Goal: Task Accomplishment & Management: Manage account settings

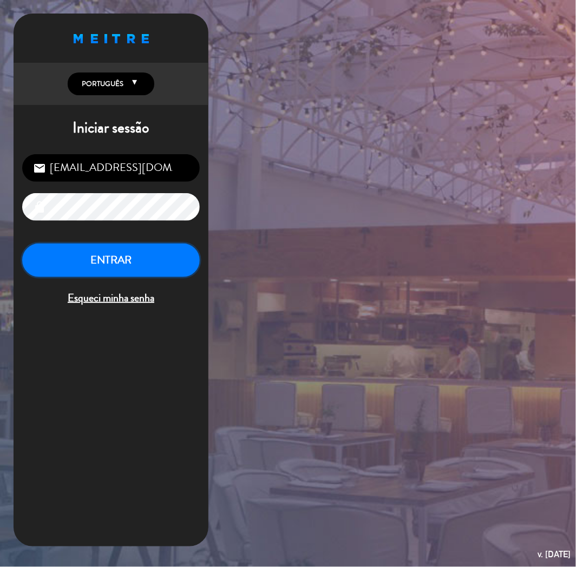
click at [60, 267] on button "ENTRAR" at bounding box center [111, 261] width 178 height 34
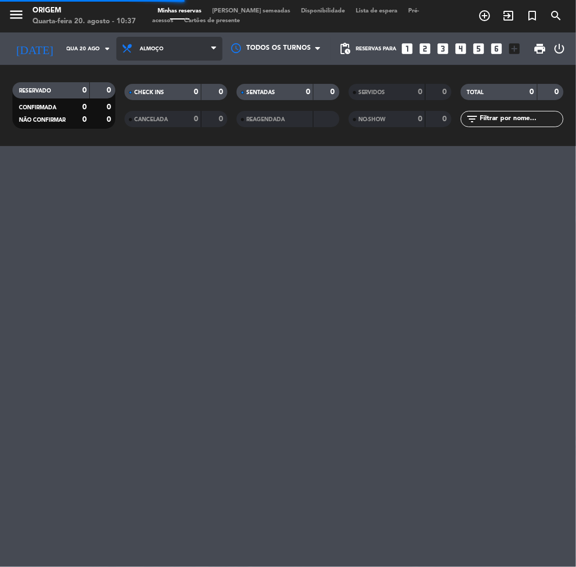
click at [163, 47] on span "Almoço" at bounding box center [169, 49] width 106 height 24
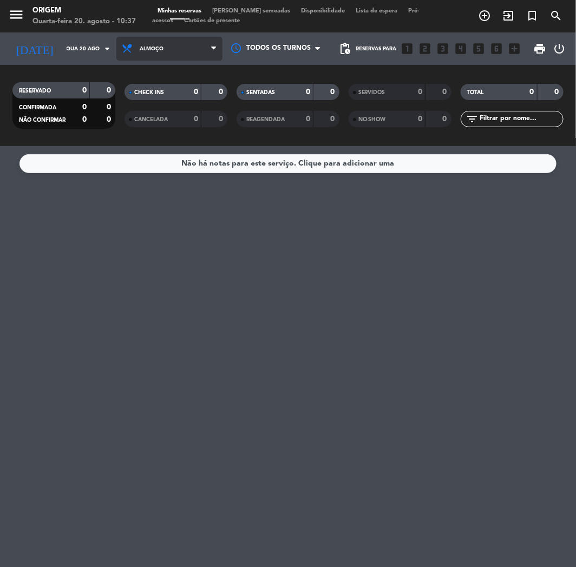
click at [145, 46] on span "Almoço" at bounding box center [152, 49] width 24 height 6
click at [146, 120] on div "menu Origem Quarta-feira 20. agosto - 10:37 Minhas reservas Mesas semeadas Disp…" at bounding box center [288, 73] width 576 height 146
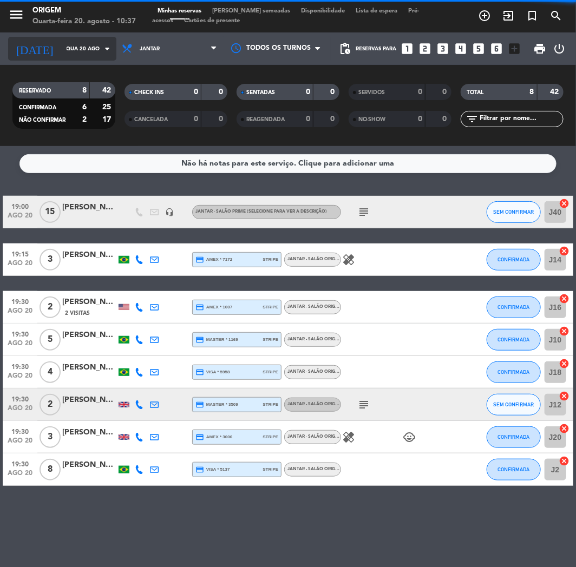
click at [61, 49] on input "Qua 20 ago" at bounding box center [97, 49] width 73 height 17
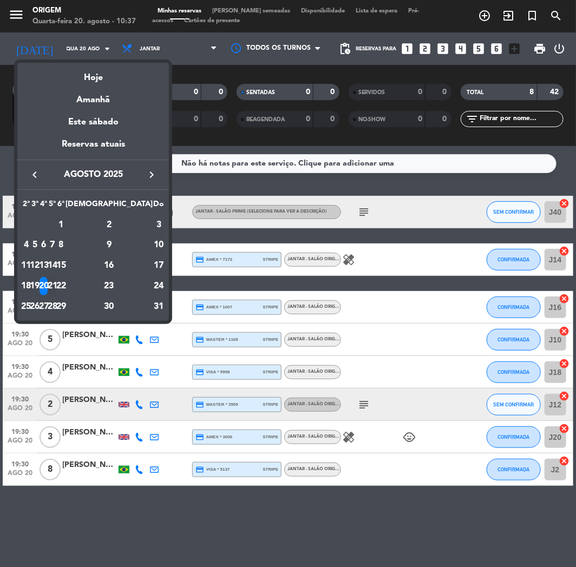
click at [57, 291] on div "21" at bounding box center [53, 286] width 8 height 18
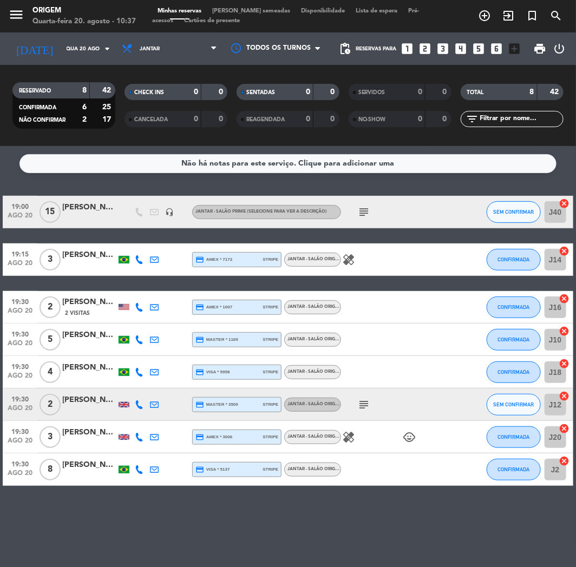
type input "Qui 21 ago"
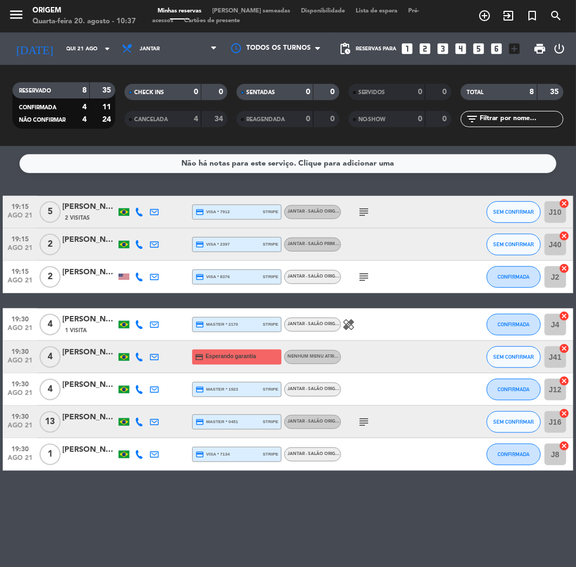
click at [241, 9] on span "[PERSON_NAME] semeadas" at bounding box center [251, 11] width 89 height 6
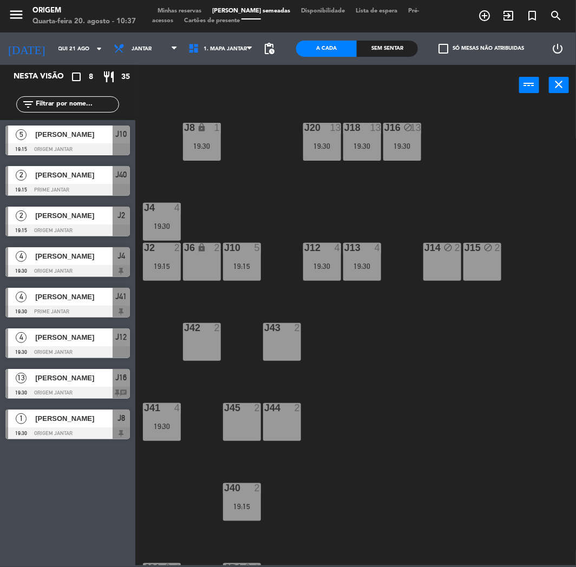
click at [300, 172] on div "J20 13 19:30 J16 block 13 19:30 J8 lock 1 19:30 J18 13 19:30 J4 4 19:30 J10 5 1…" at bounding box center [358, 335] width 435 height 462
click at [428, 169] on div "J20 13 19:30 J16 block 13 19:30 J8 lock 1 19:30 J18 13 19:30 J4 4 19:30 J10 5 1…" at bounding box center [358, 335] width 435 height 462
click at [430, 276] on div "J14 block 2" at bounding box center [442, 262] width 38 height 38
click at [455, 259] on div "J14 block 2" at bounding box center [442, 262] width 38 height 38
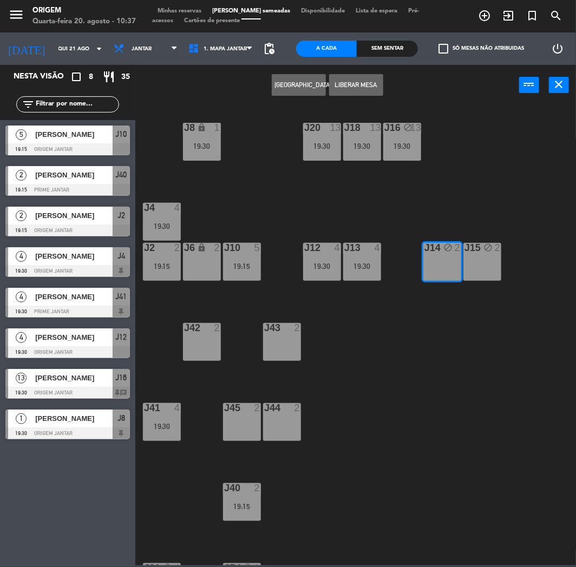
click at [472, 258] on div "J15 block 2" at bounding box center [482, 262] width 38 height 38
click at [318, 199] on div "J20 13 19:30 J16 block 13 19:30 J8 lock 1 19:30 J18 13 19:30 J4 4 19:30 J10 5 1…" at bounding box center [358, 335] width 435 height 462
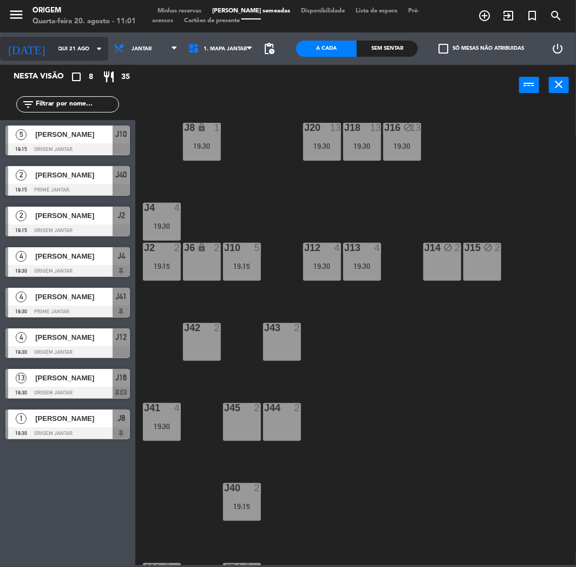
click at [66, 49] on input "Qui 21 ago" at bounding box center [89, 49] width 73 height 17
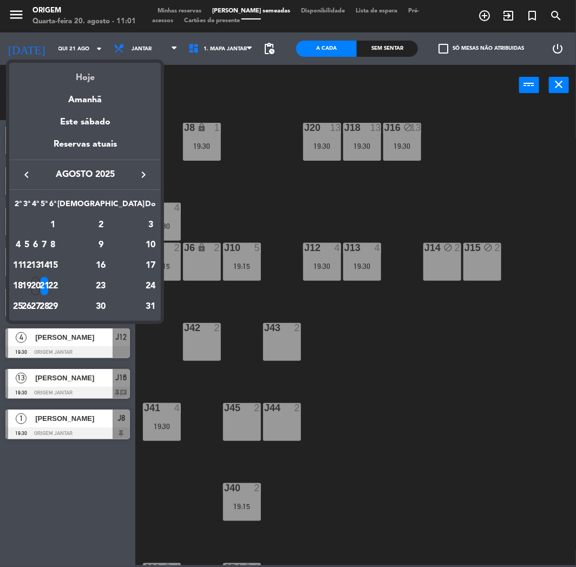
click at [84, 76] on div "Hoje" at bounding box center [85, 74] width 152 height 22
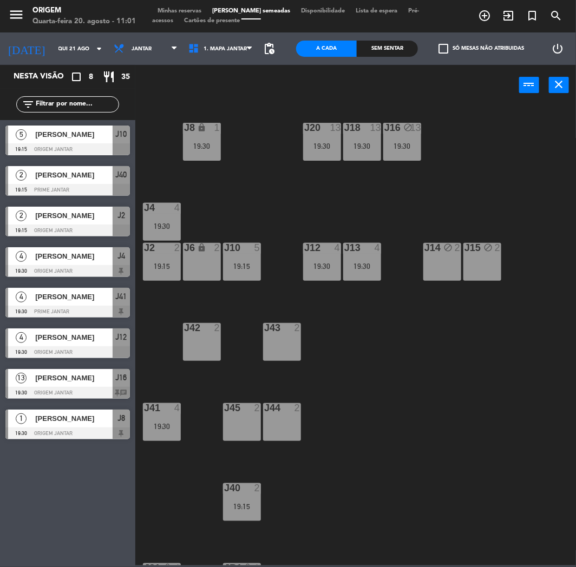
type input "Qua 20 ago"
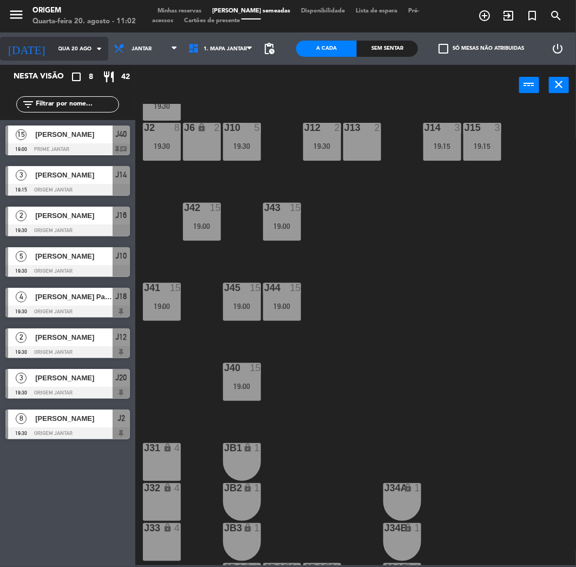
click at [62, 50] on input "Qua 20 ago" at bounding box center [89, 49] width 73 height 17
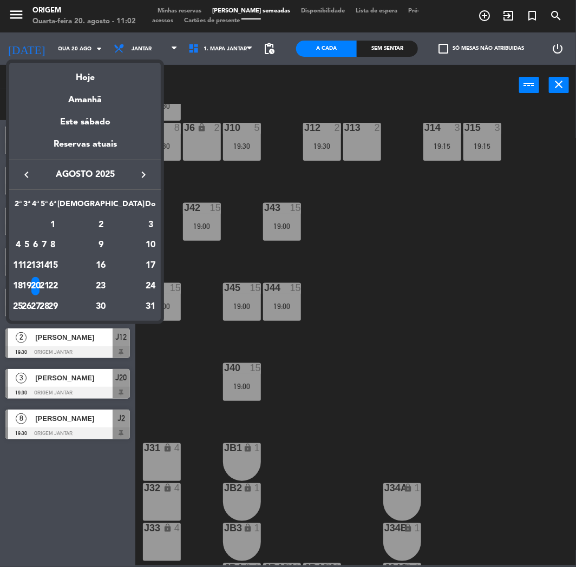
drag, startPoint x: 421, startPoint y: 444, endPoint x: 380, endPoint y: 415, distance: 50.5
click at [422, 444] on div at bounding box center [288, 283] width 576 height 567
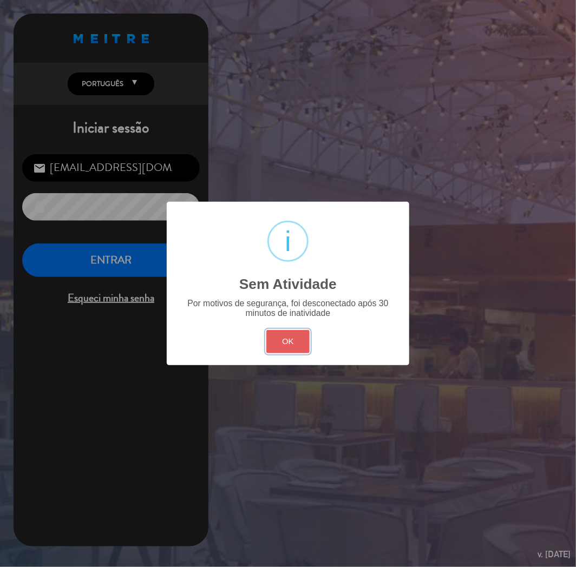
click at [280, 347] on button "OK" at bounding box center [288, 341] width 44 height 23
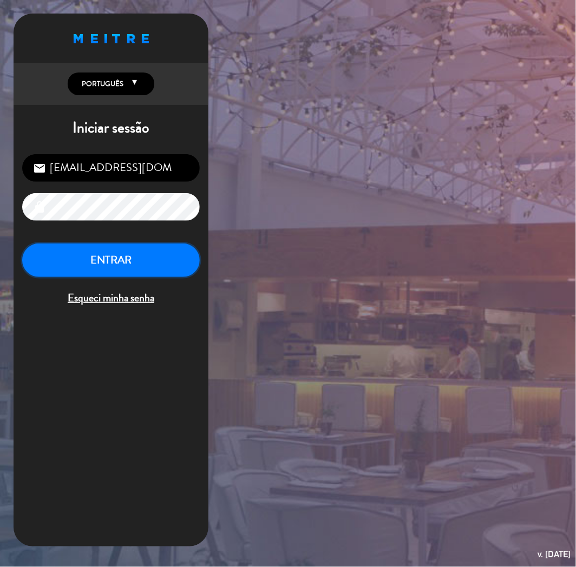
click at [158, 271] on button "ENTRAR" at bounding box center [111, 261] width 178 height 34
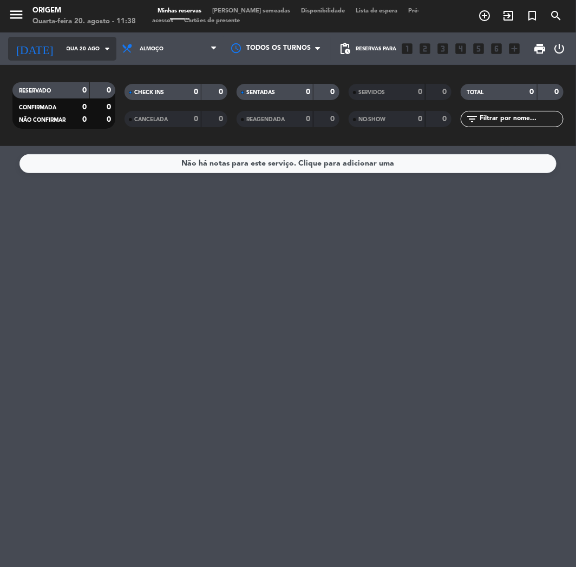
click at [67, 44] on input "Qua 20 ago" at bounding box center [97, 49] width 73 height 17
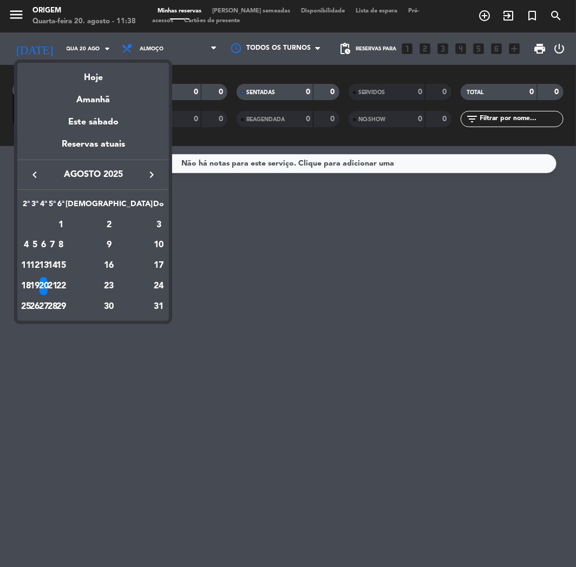
click at [208, 235] on div at bounding box center [288, 283] width 576 height 567
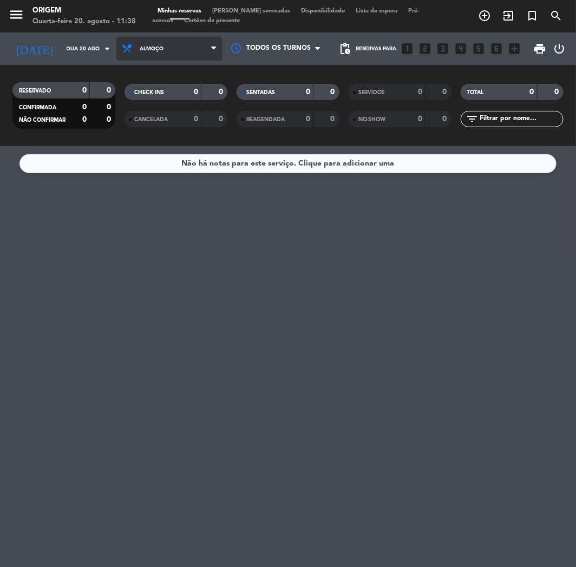
click at [188, 42] on span "Almoço" at bounding box center [169, 49] width 106 height 24
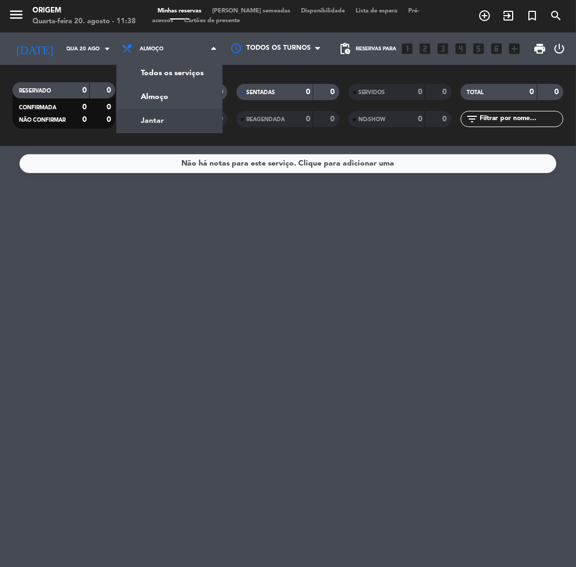
click at [179, 117] on div "menu Origem Quarta-feira 20. agosto - 11:38 Minhas reservas Mesas semeadas Disp…" at bounding box center [288, 73] width 576 height 146
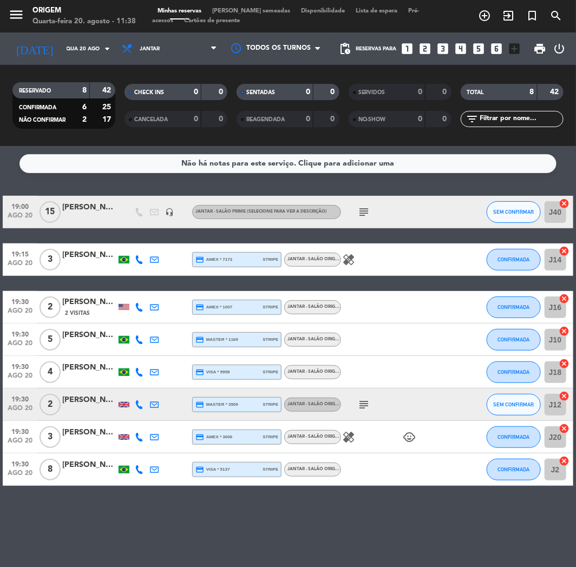
click at [242, 11] on span "[PERSON_NAME] semeadas" at bounding box center [251, 11] width 89 height 6
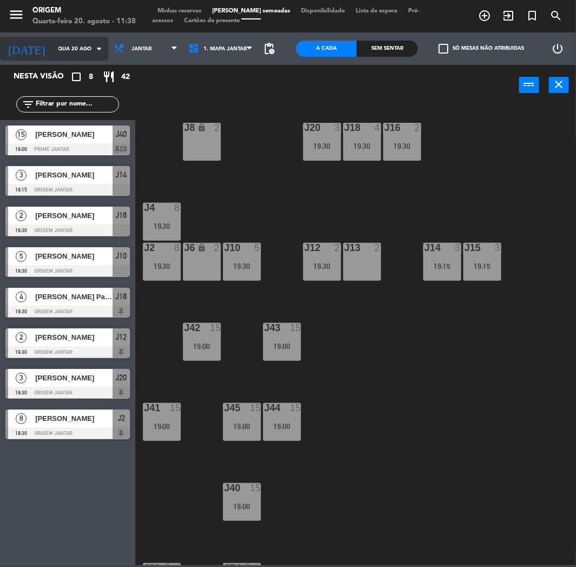
click at [53, 50] on input "Qua 20 ago" at bounding box center [89, 49] width 73 height 17
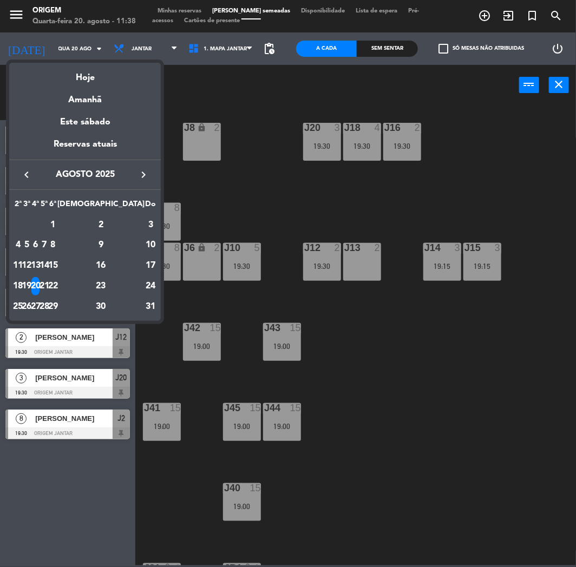
click at [49, 278] on div "21" at bounding box center [45, 286] width 8 height 18
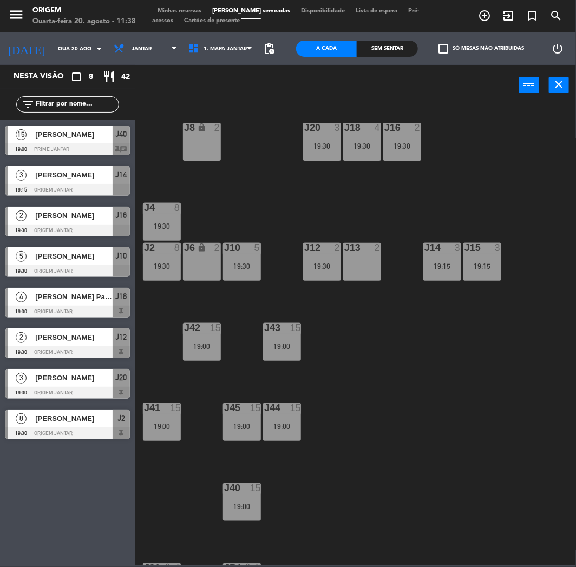
type input "Qui 21 ago"
click at [453, 247] on div "2" at bounding box center [460, 248] width 18 height 10
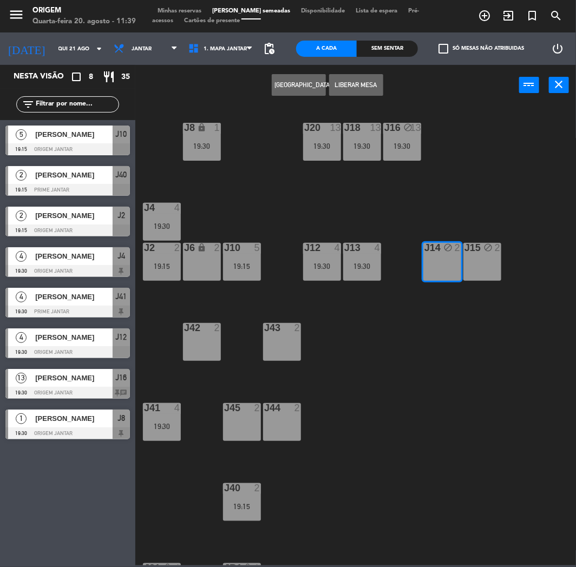
click at [522, 247] on div "J20 13 19:30 J16 block 13 19:30 J8 lock 1 19:30 J18 13 19:30 J4 4 19:30 J10 5 1…" at bounding box center [358, 335] width 435 height 462
click at [484, 248] on icon "block" at bounding box center [487, 247] width 9 height 9
click at [456, 253] on div "J15" at bounding box center [464, 248] width 18 height 10
drag, startPoint x: 435, startPoint y: 244, endPoint x: 456, endPoint y: 250, distance: 21.6
click at [436, 245] on div "block" at bounding box center [442, 248] width 18 height 10
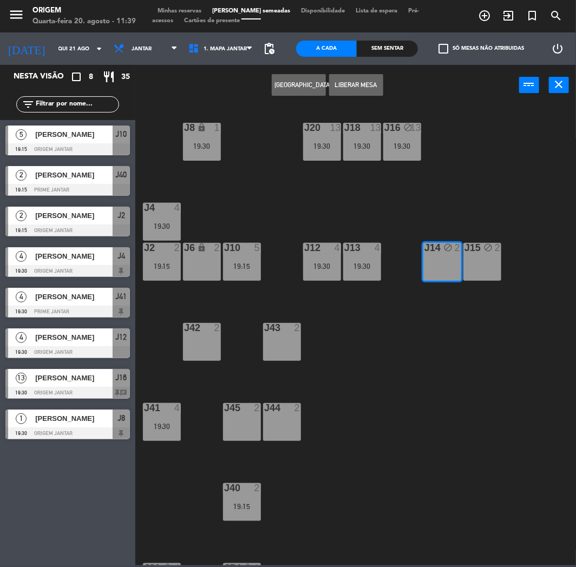
click at [480, 264] on div "J15 block 2" at bounding box center [482, 262] width 38 height 38
click at [383, 83] on div "Criar Reserva Liberar Mesa power_input close" at bounding box center [327, 85] width 384 height 41
click at [363, 87] on button "Liberar Mesa" at bounding box center [356, 85] width 54 height 22
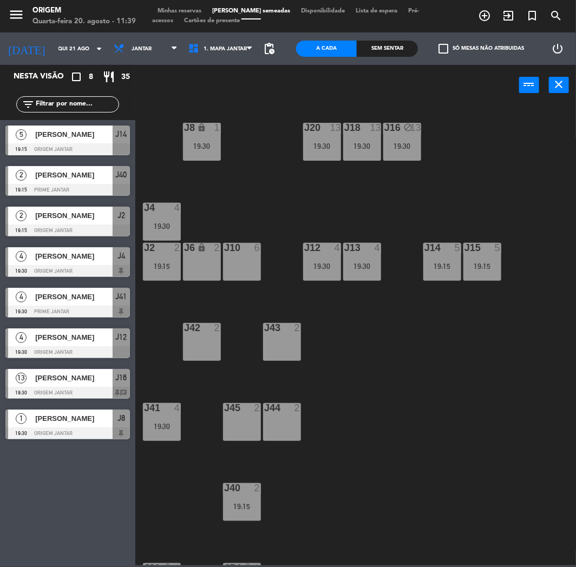
drag, startPoint x: 452, startPoint y: 197, endPoint x: 482, endPoint y: 163, distance: 44.5
click at [482, 163] on div "J20 13 19:30 J16 block 13 19:30 J8 lock 1 19:30 J18 13 19:30 J4 4 19:30 J10 6 J…" at bounding box center [358, 335] width 435 height 462
